Goal: Task Accomplishment & Management: Manage account settings

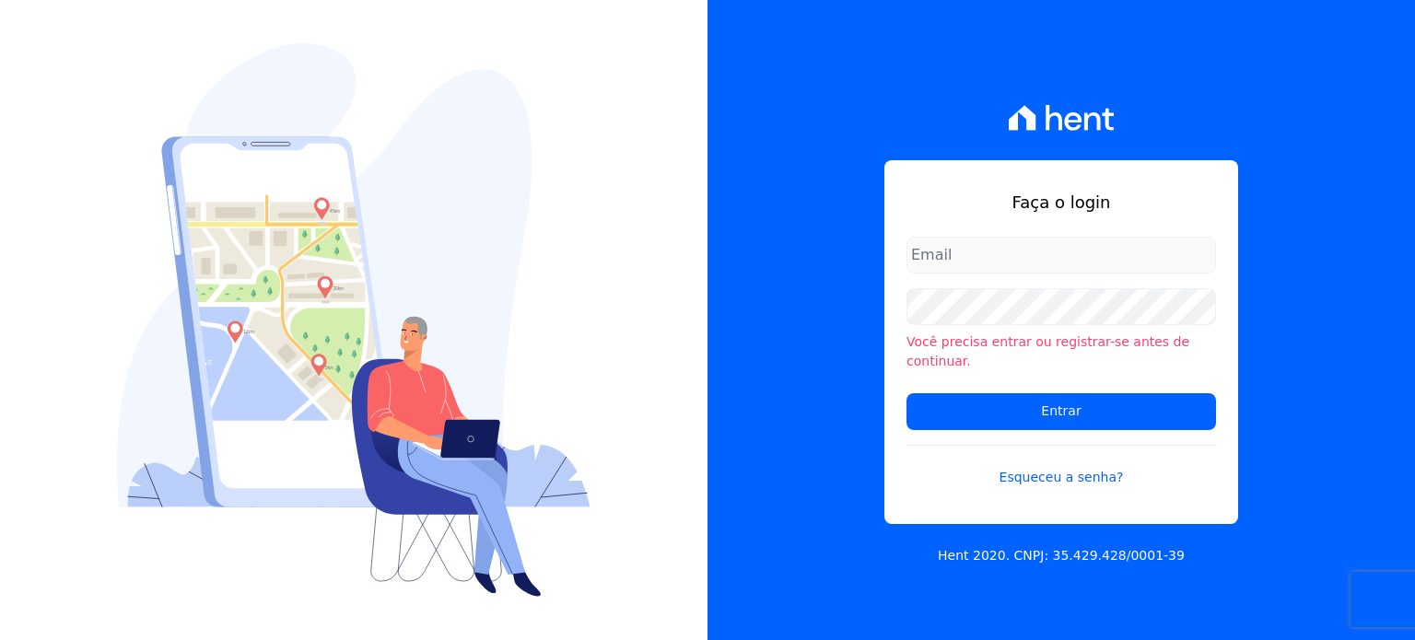
click at [1027, 296] on form "Você precisa entrar ou registrar-se antes de continuar. Entrar Esqueceu a senha?" at bounding box center [1060, 373] width 309 height 273
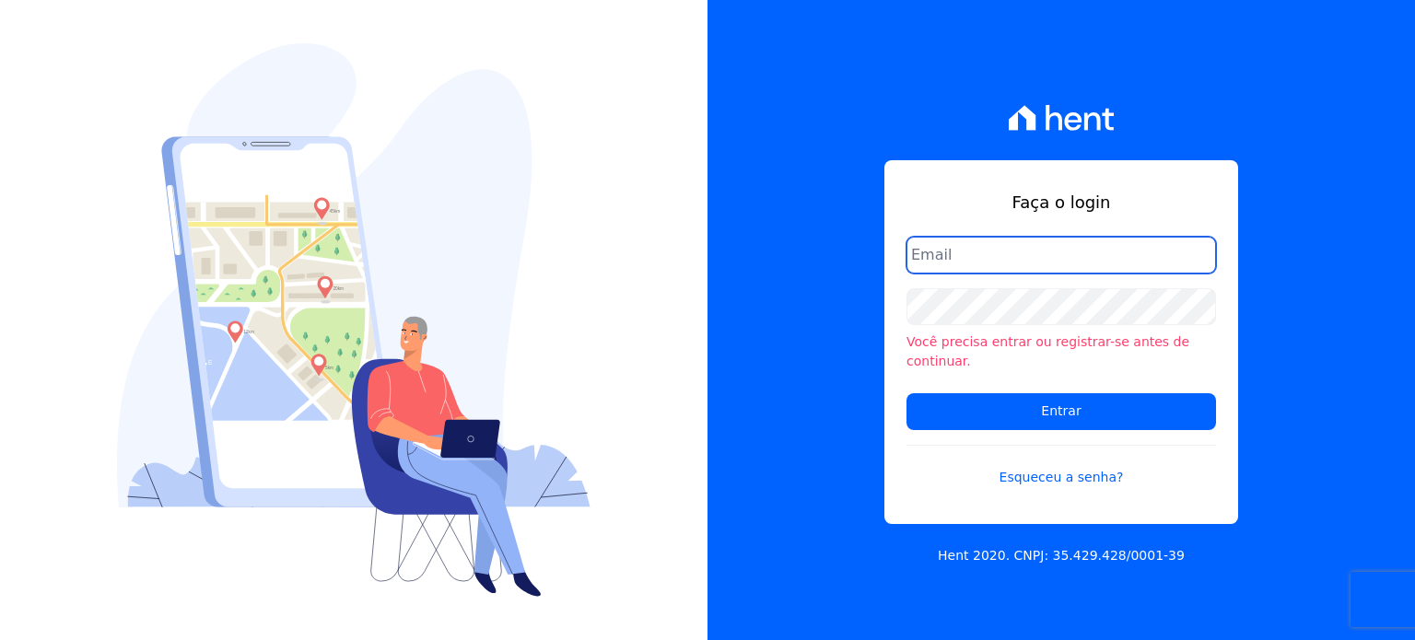
click at [1196, 271] on input "email" at bounding box center [1060, 255] width 309 height 37
type input "[EMAIL_ADDRESS][DOMAIN_NAME]"
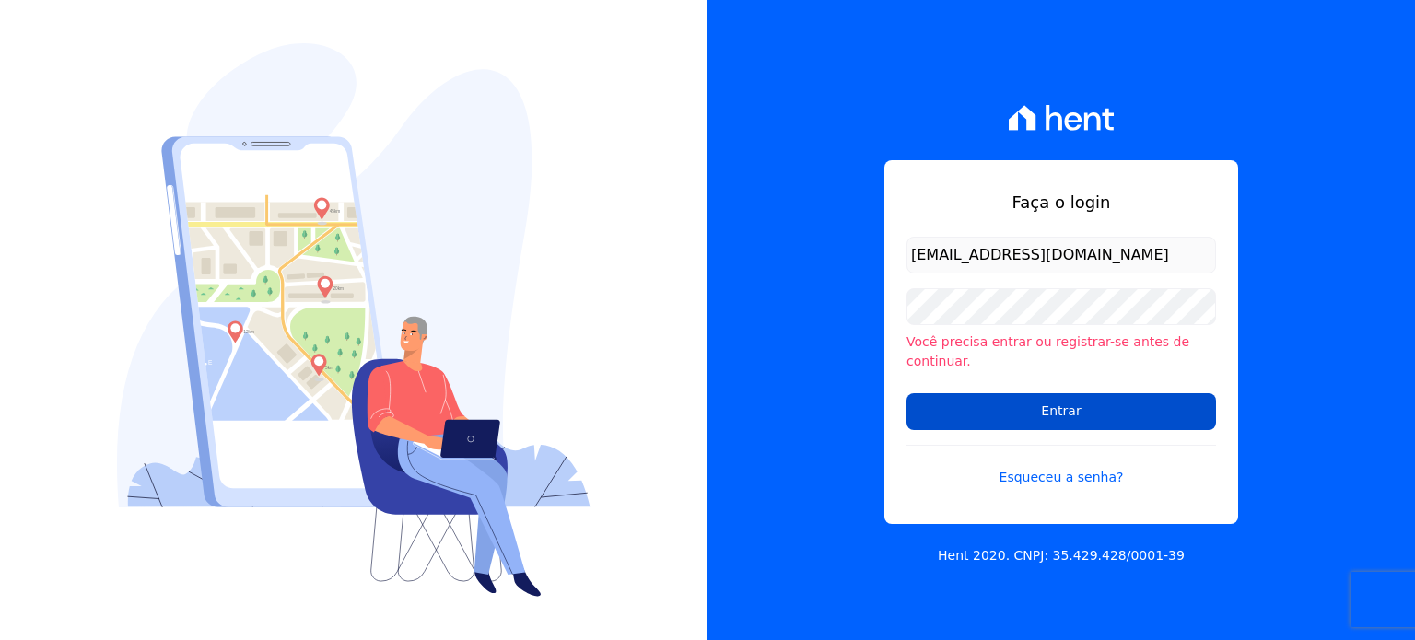
click at [1051, 401] on input "Entrar" at bounding box center [1060, 411] width 309 height 37
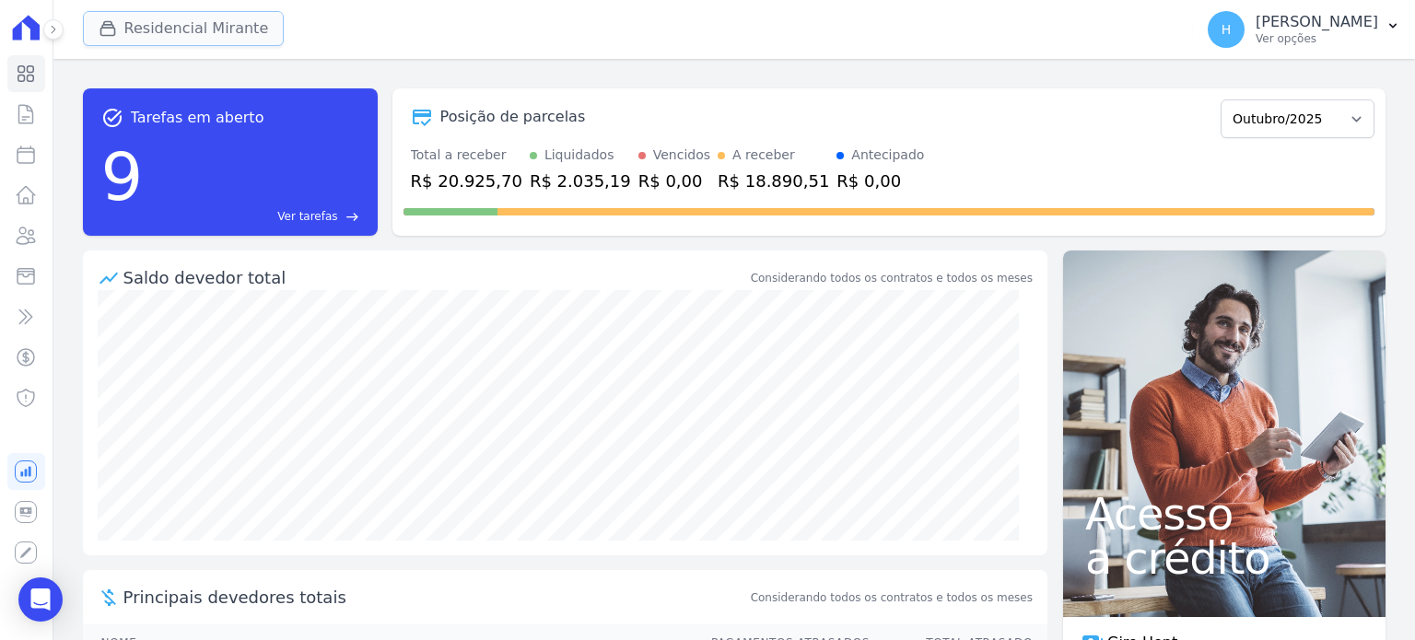
click at [201, 29] on button "Residencial Mirante" at bounding box center [184, 28] width 202 height 35
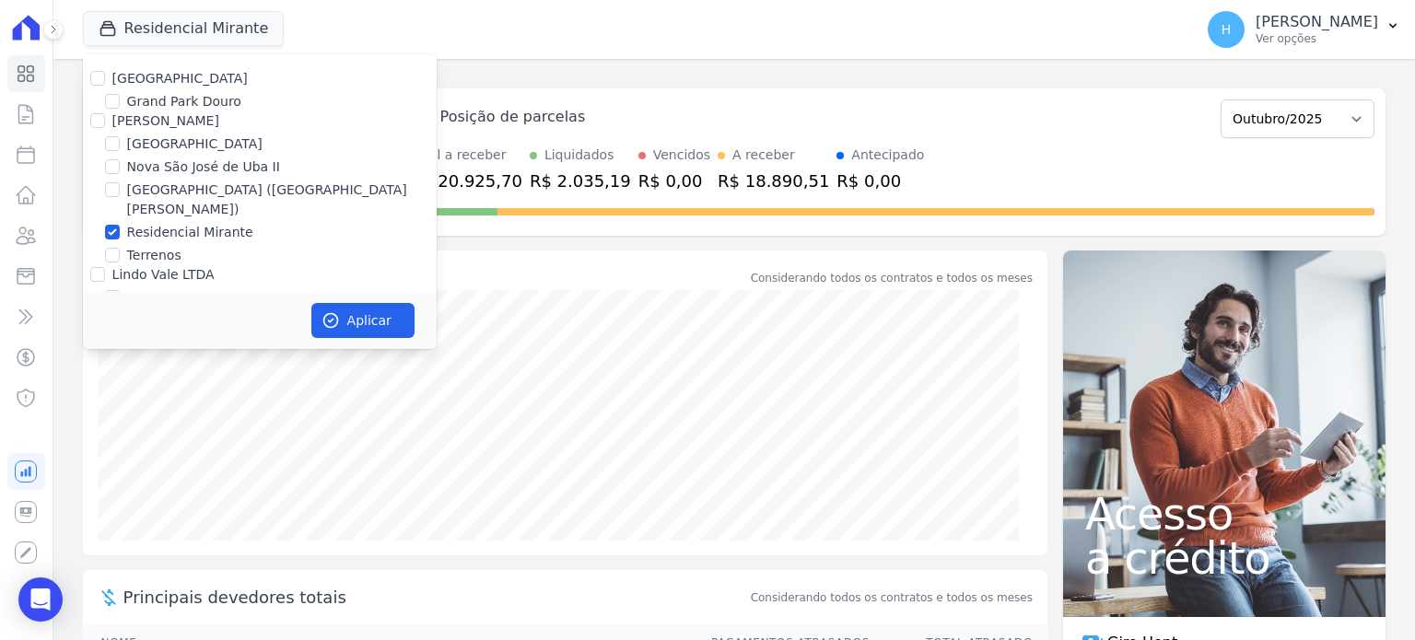
click at [88, 76] on div "Residencial Park" at bounding box center [260, 78] width 354 height 19
click at [96, 78] on input "Residencial Park" at bounding box center [97, 78] width 15 height 15
checkbox input "true"
click at [108, 225] on input "Residencial Mirante" at bounding box center [112, 232] width 15 height 15
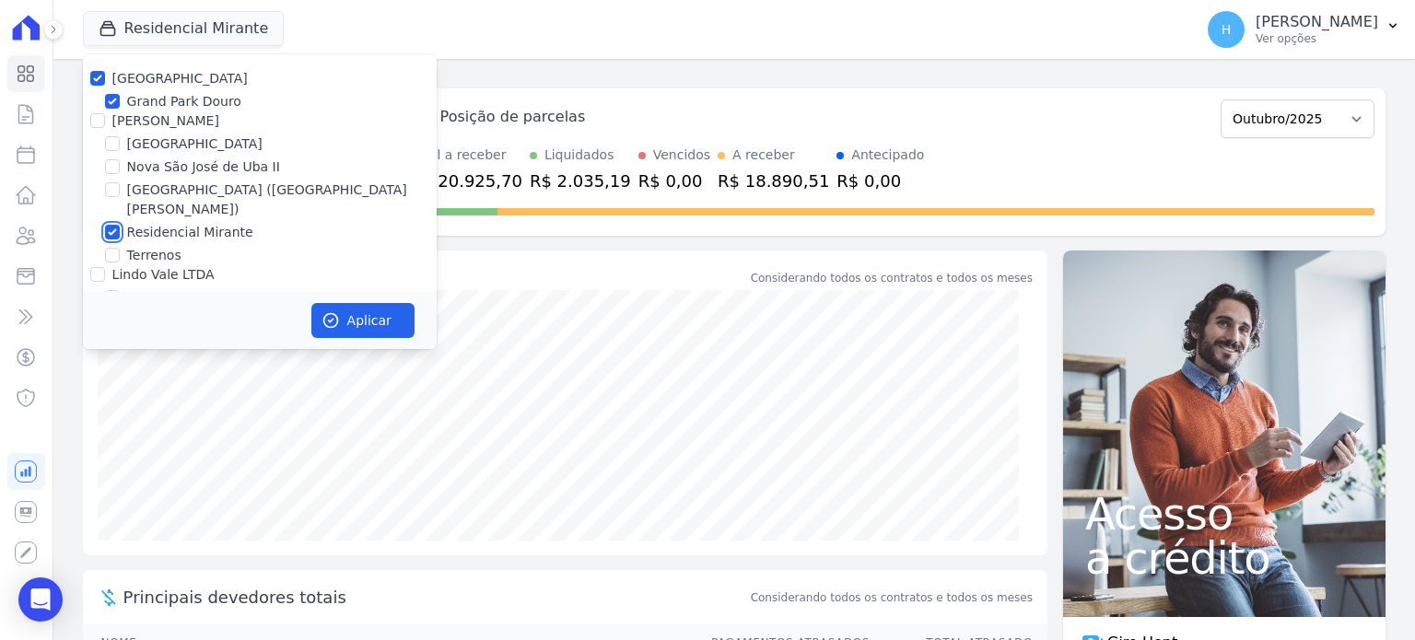
checkbox input "false"
click at [365, 308] on button "Aplicar" at bounding box center [362, 320] width 103 height 35
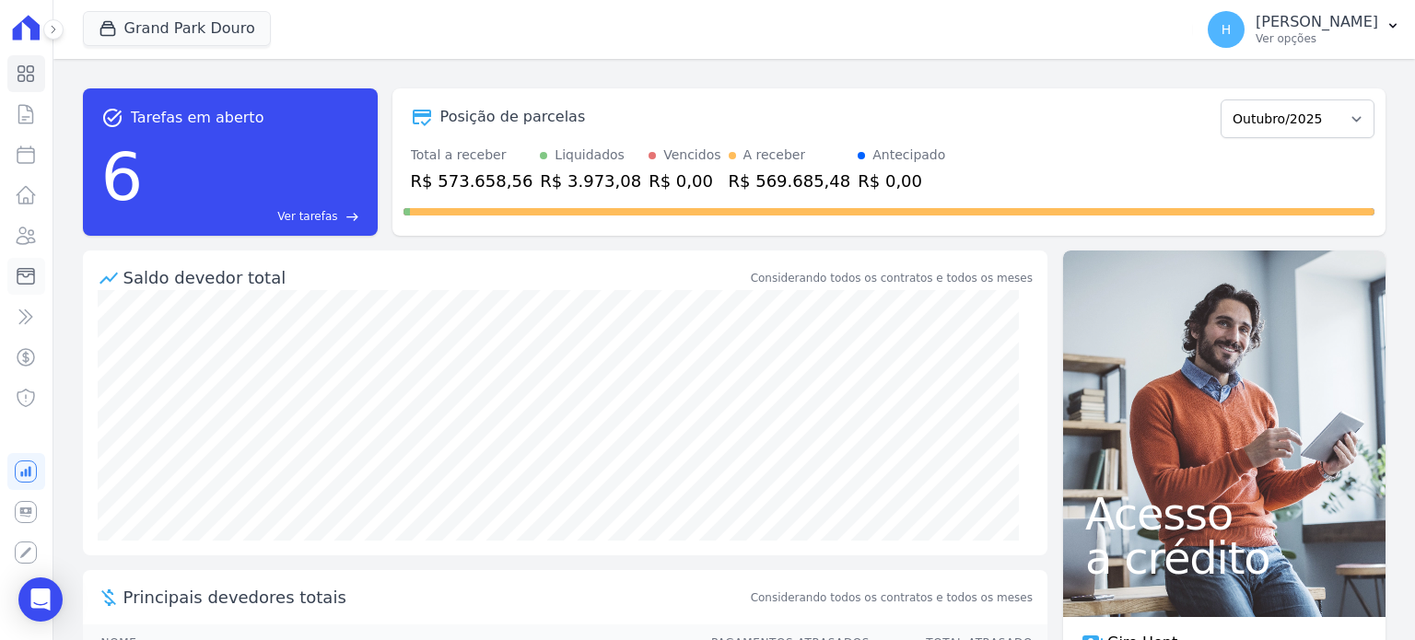
click at [30, 278] on icon at bounding box center [26, 276] width 22 height 22
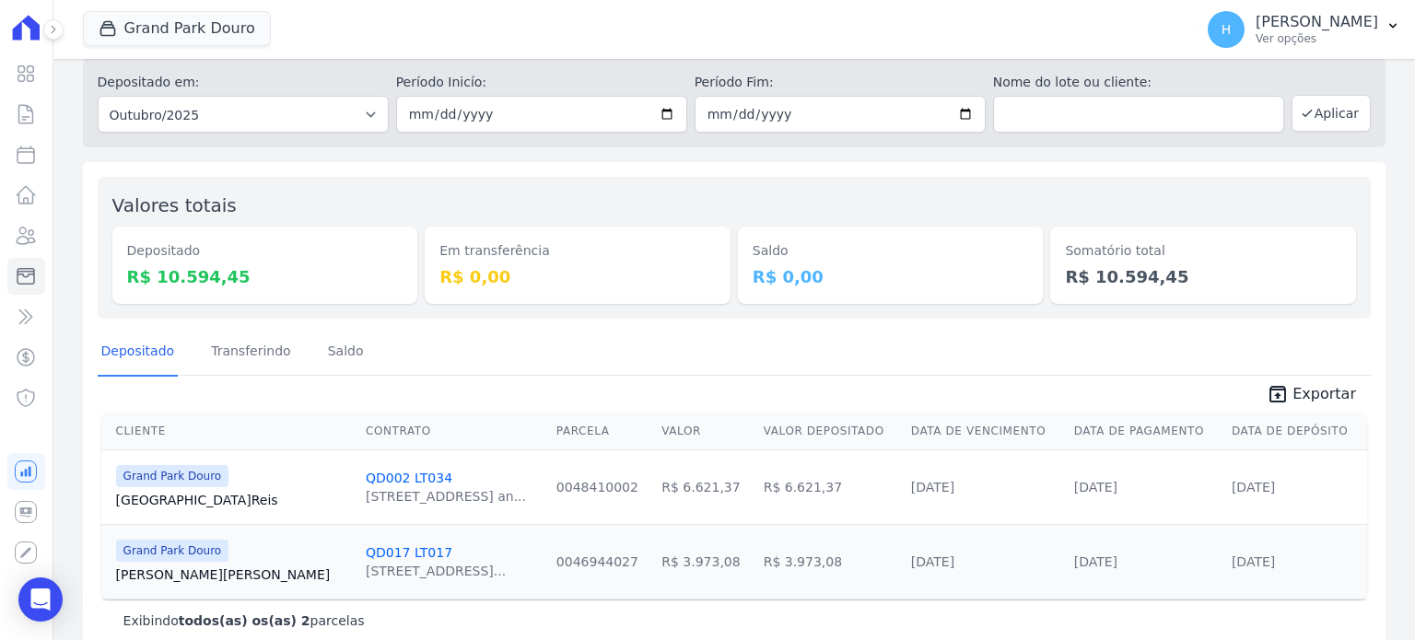
scroll to position [88, 0]
